Goal: Find specific page/section: Find specific page/section

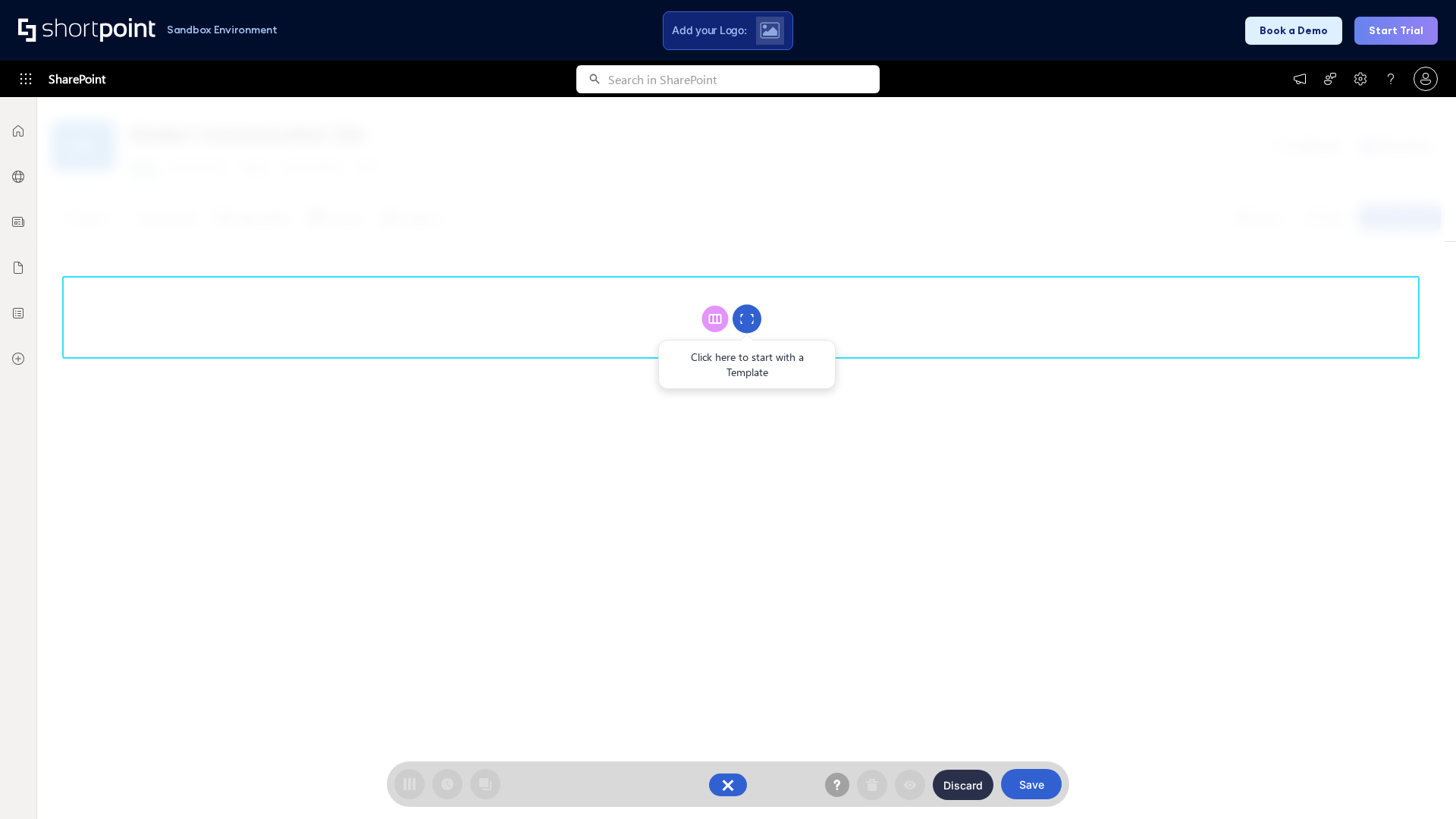
click at [747, 318] on circle at bounding box center [746, 319] width 29 height 29
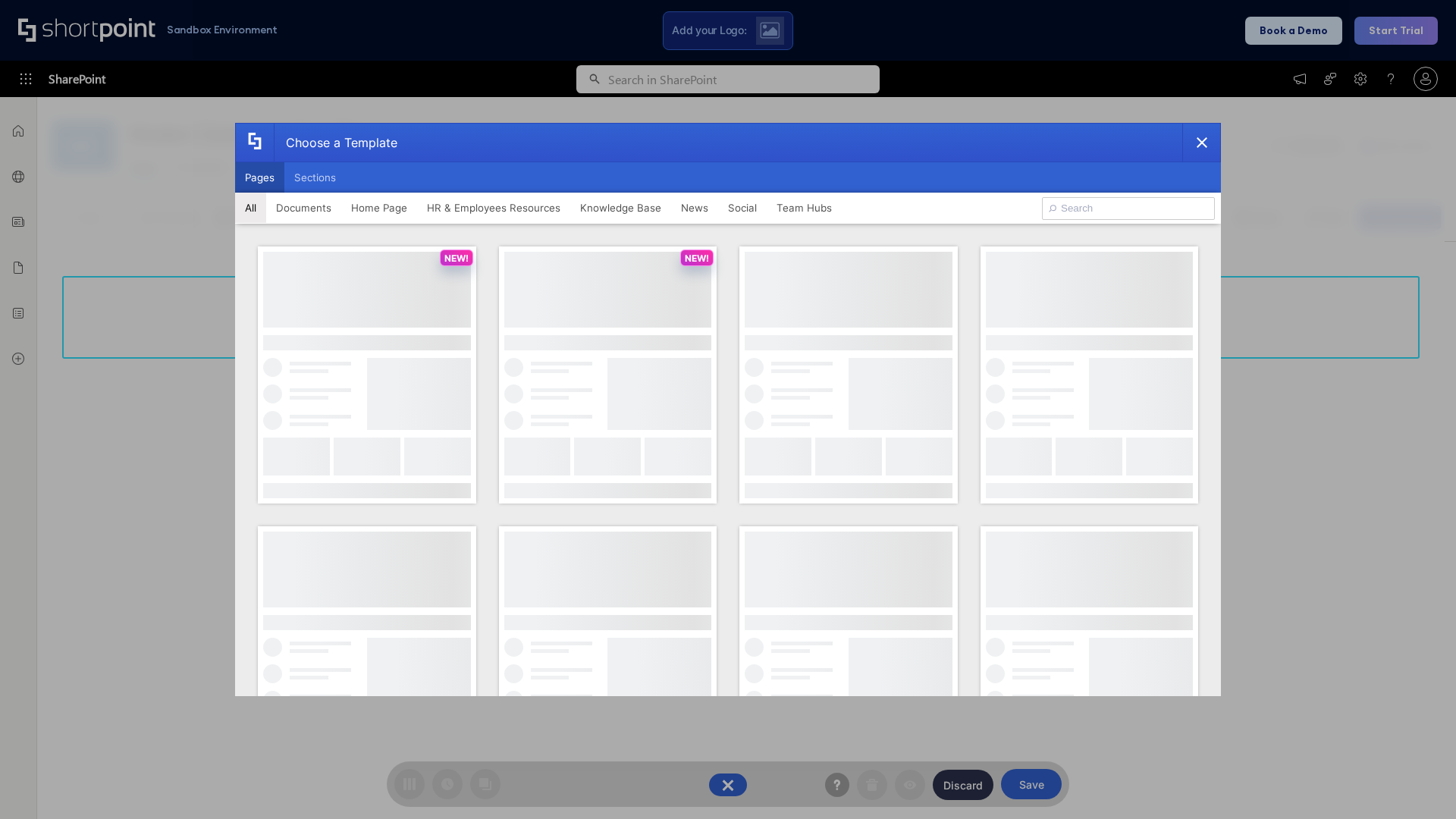
click at [259, 178] on button "Pages" at bounding box center [260, 178] width 50 height 30
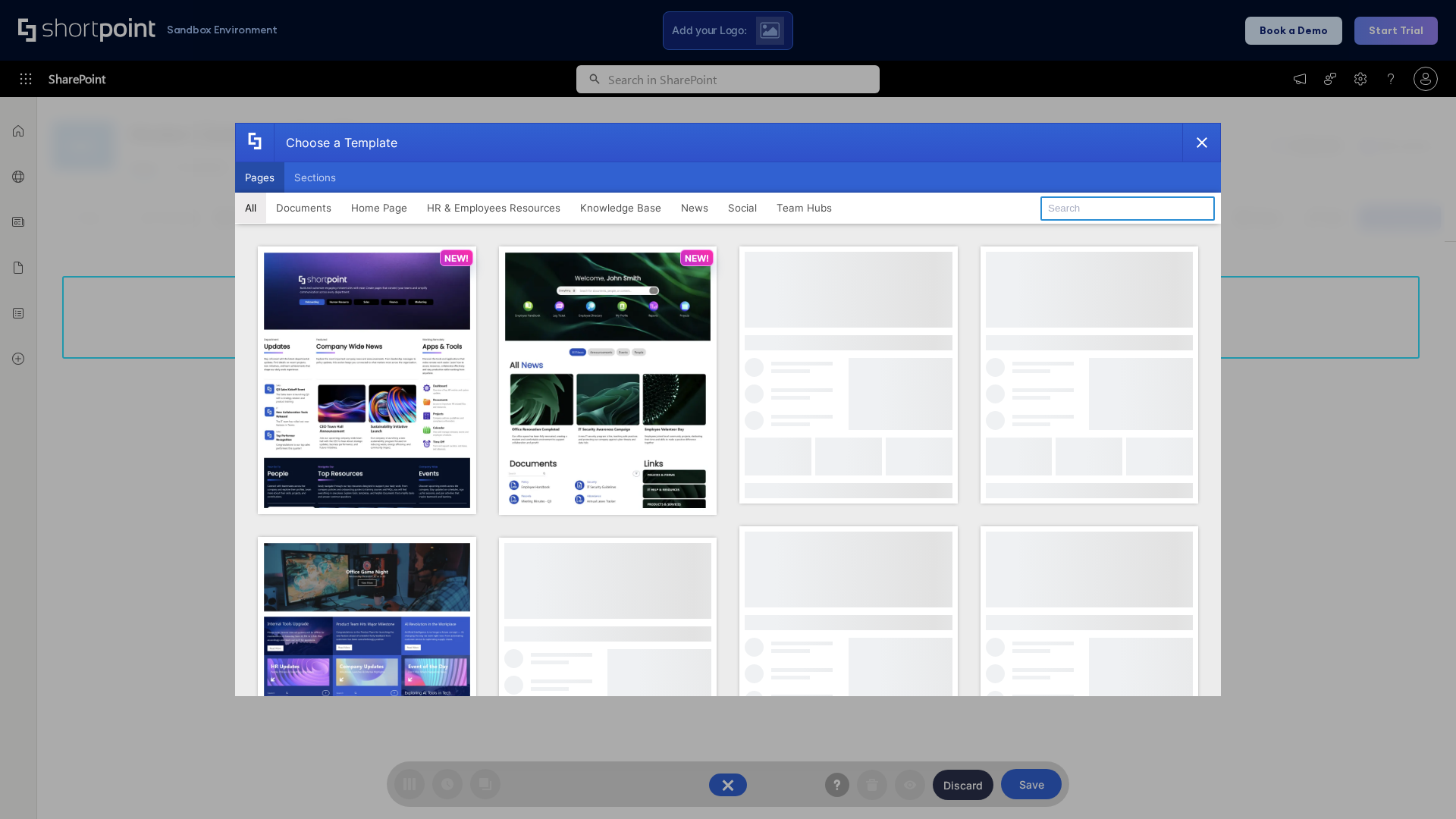
type input "HR 6"
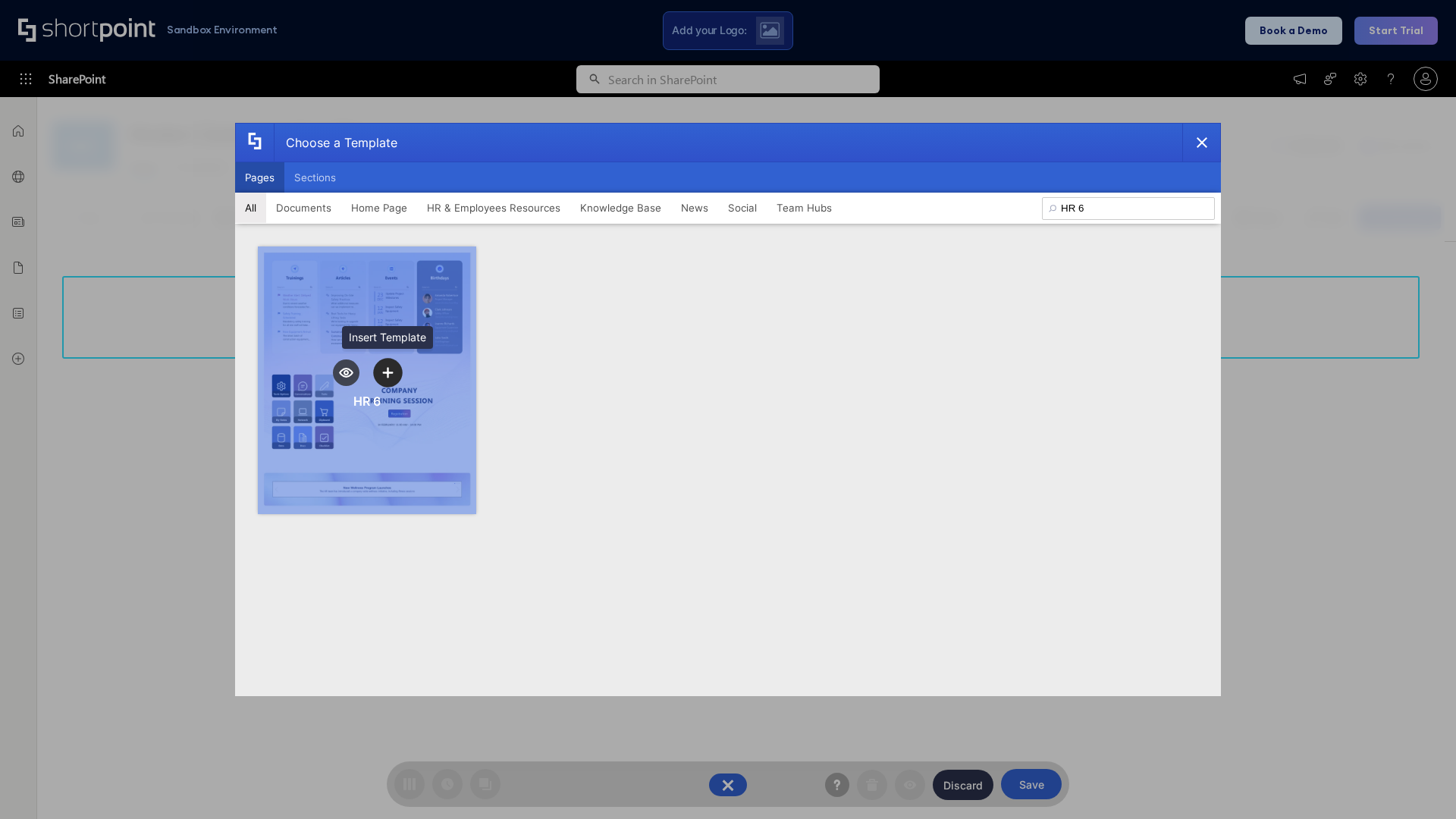
click at [387, 372] on icon "template selector" at bounding box center [387, 372] width 11 height 11
